Goal: Information Seeking & Learning: Learn about a topic

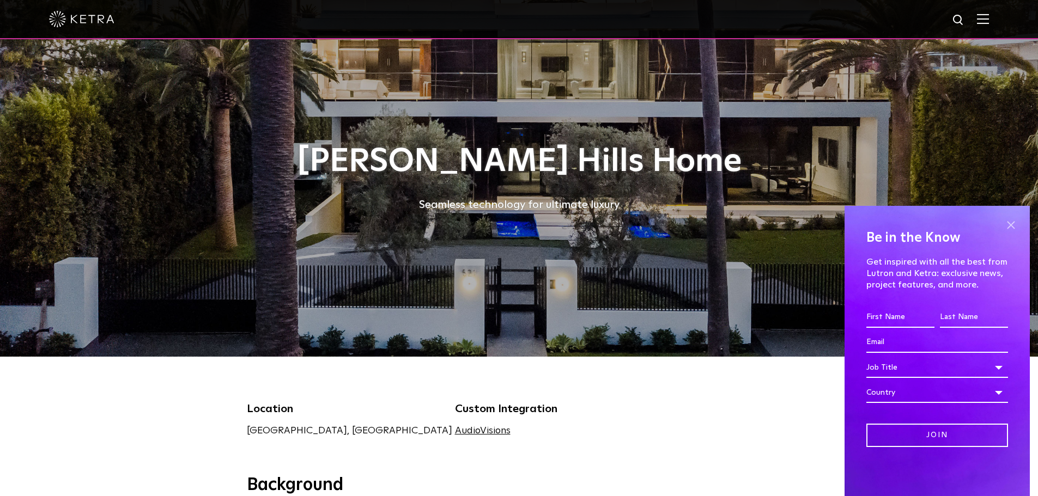
click at [1014, 223] on span at bounding box center [1010, 225] width 16 height 16
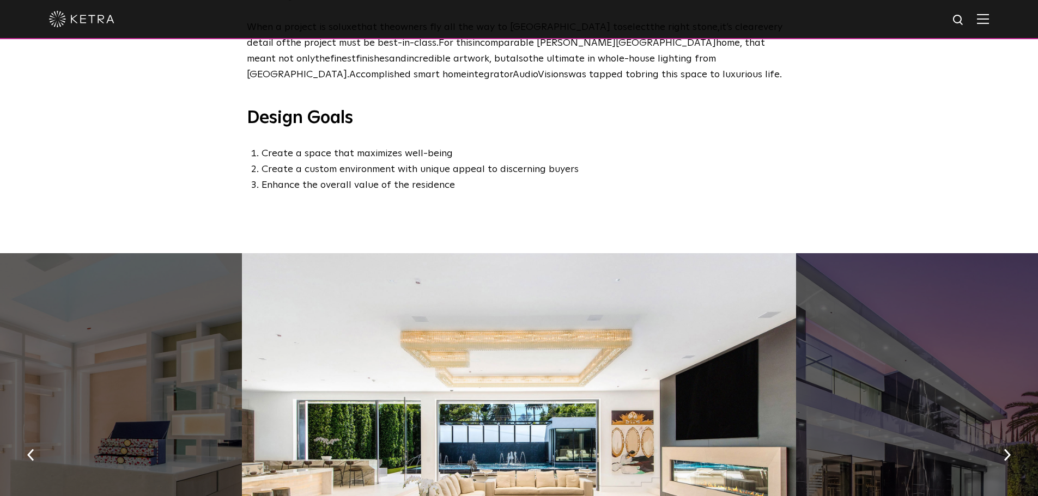
scroll to position [654, 0]
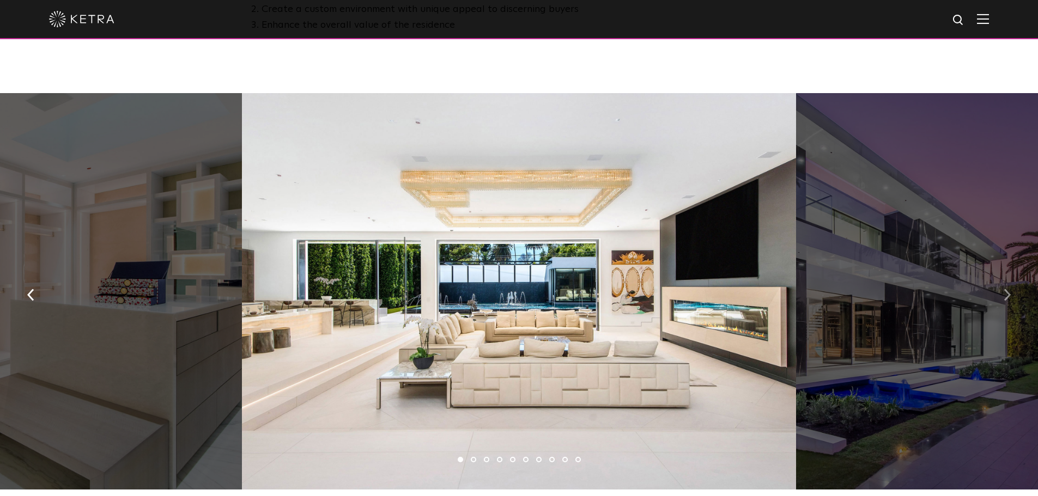
click at [1004, 297] on img "button" at bounding box center [1006, 295] width 7 height 12
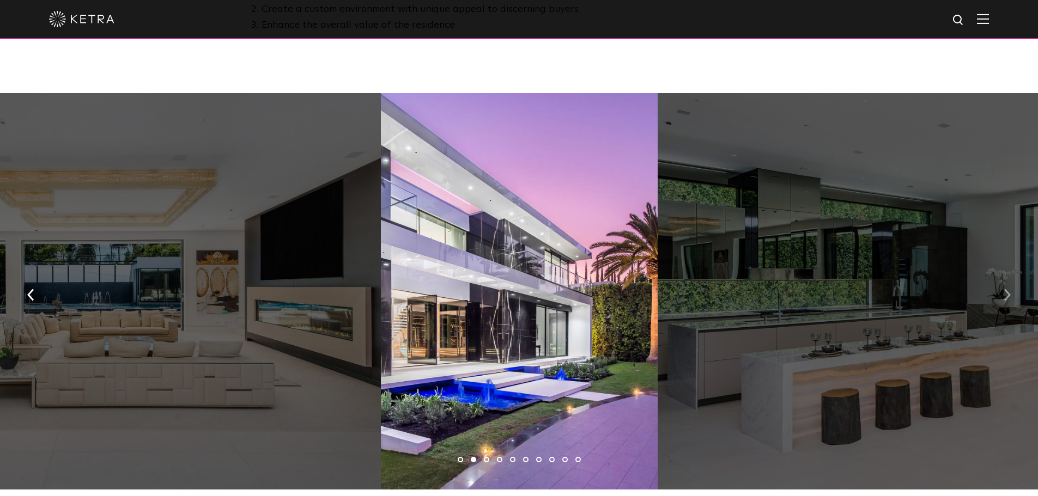
click at [1004, 297] on img "button" at bounding box center [1006, 295] width 7 height 12
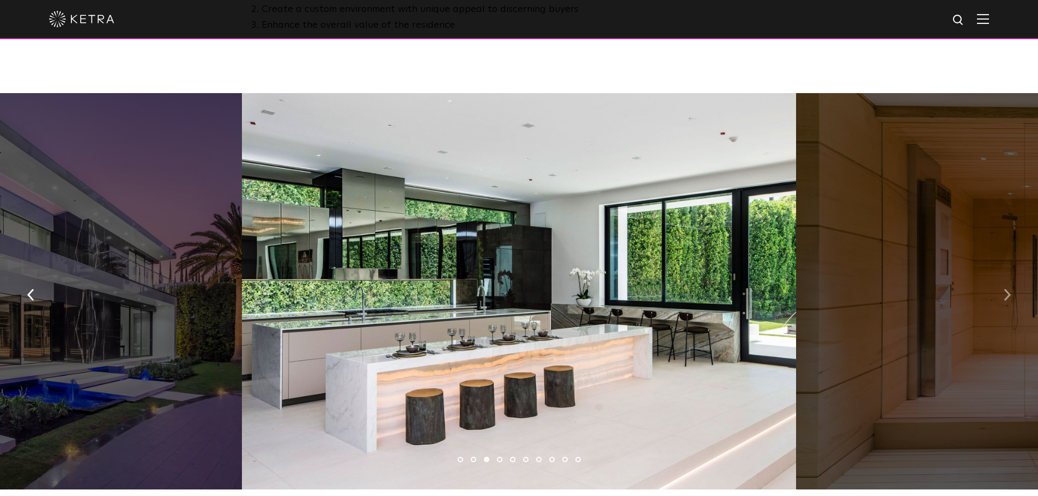
click at [1004, 297] on img "button" at bounding box center [1006, 295] width 7 height 12
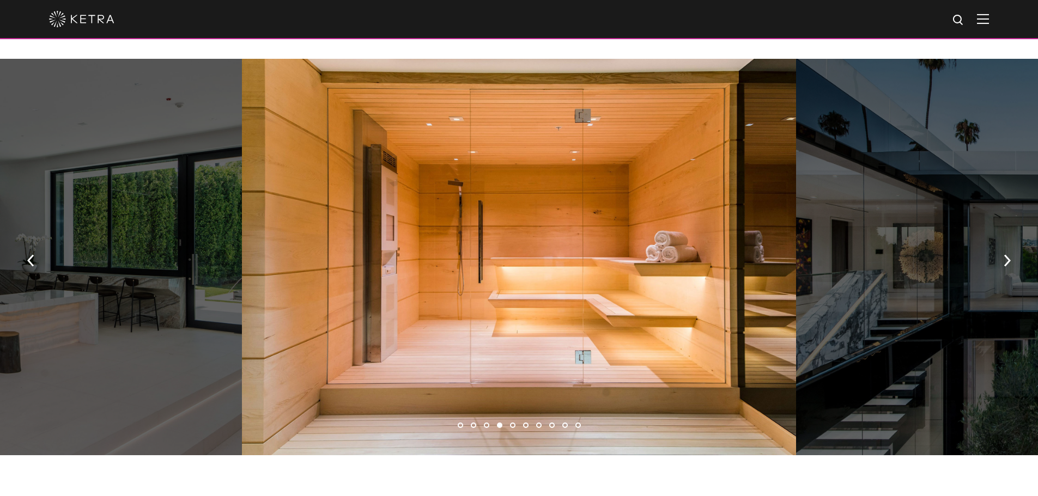
scroll to position [692, 0]
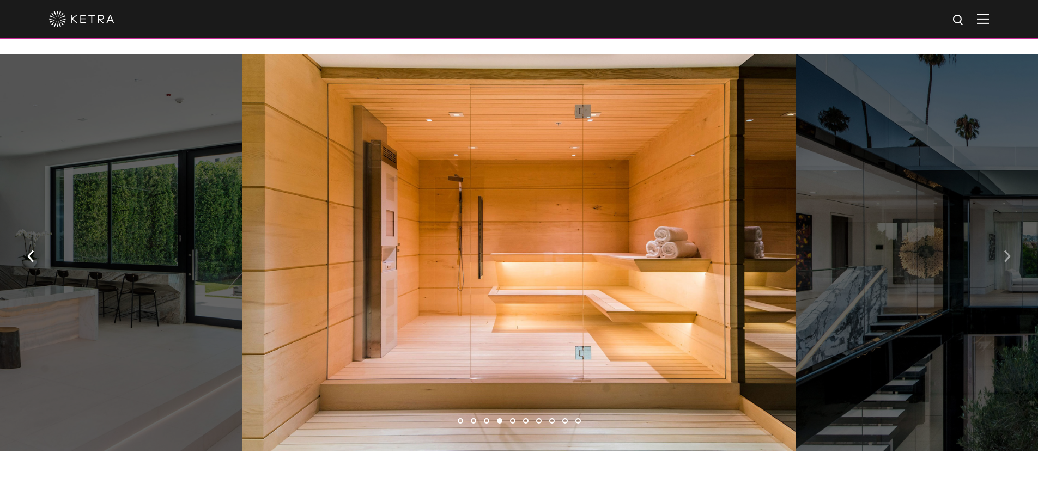
click at [1009, 262] on img "button" at bounding box center [1006, 256] width 7 height 12
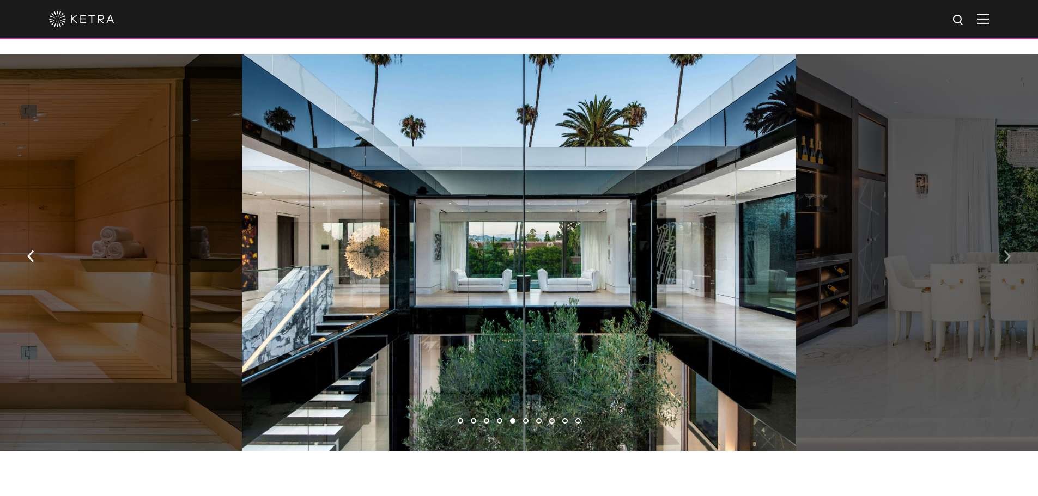
click at [1009, 262] on img "button" at bounding box center [1006, 256] width 7 height 12
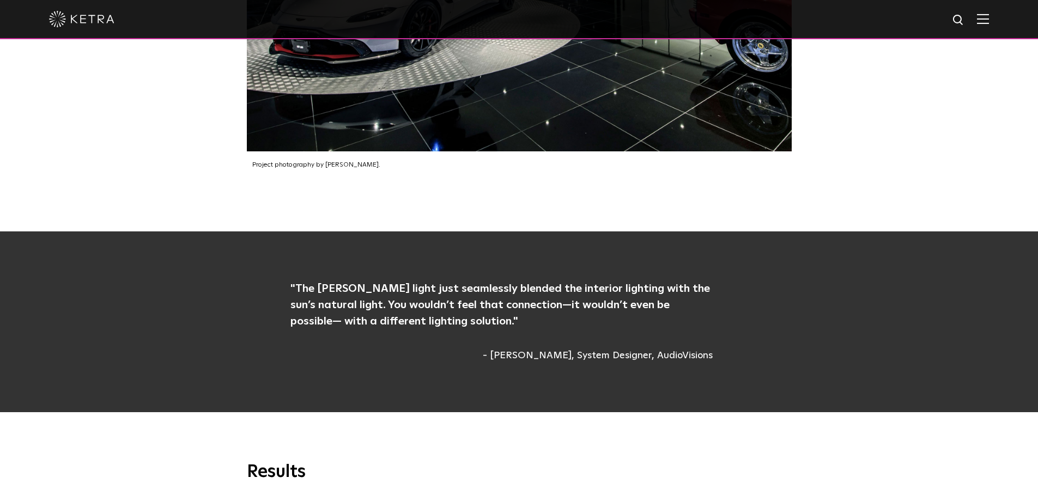
scroll to position [2326, 0]
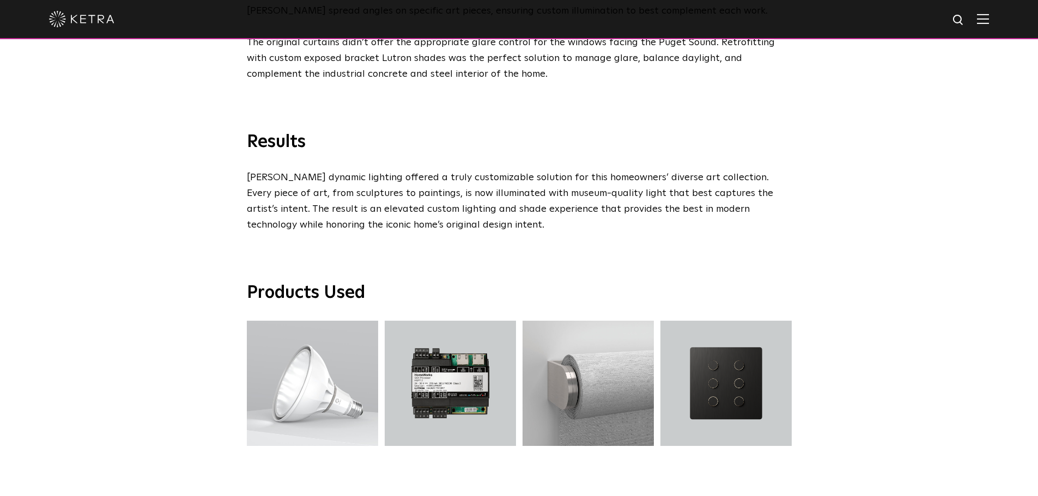
scroll to position [1774, 0]
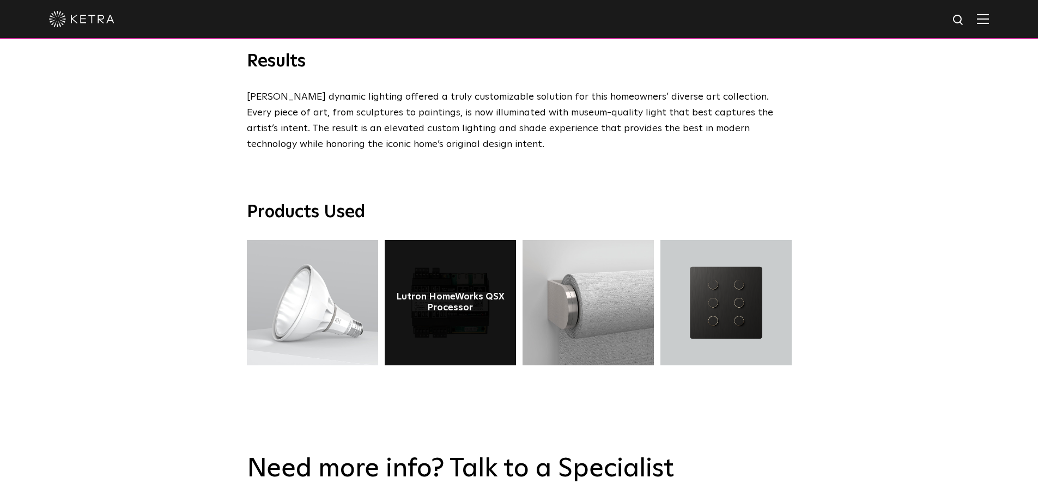
click at [438, 273] on link at bounding box center [450, 302] width 131 height 125
